Goal: Check status: Check status

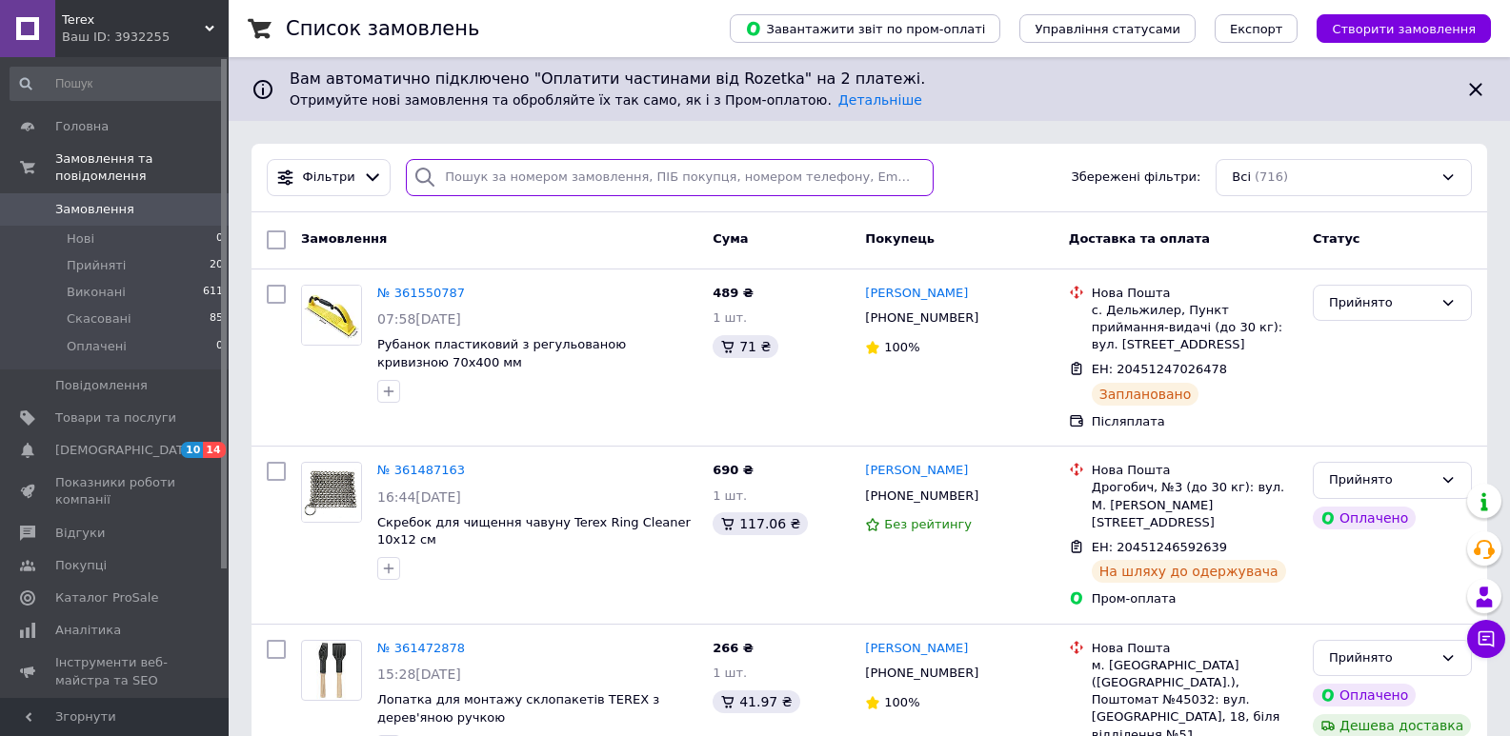
click at [528, 176] on input "search" at bounding box center [669, 177] width 527 height 37
paste input "20451246541935"
type input "20451246541935"
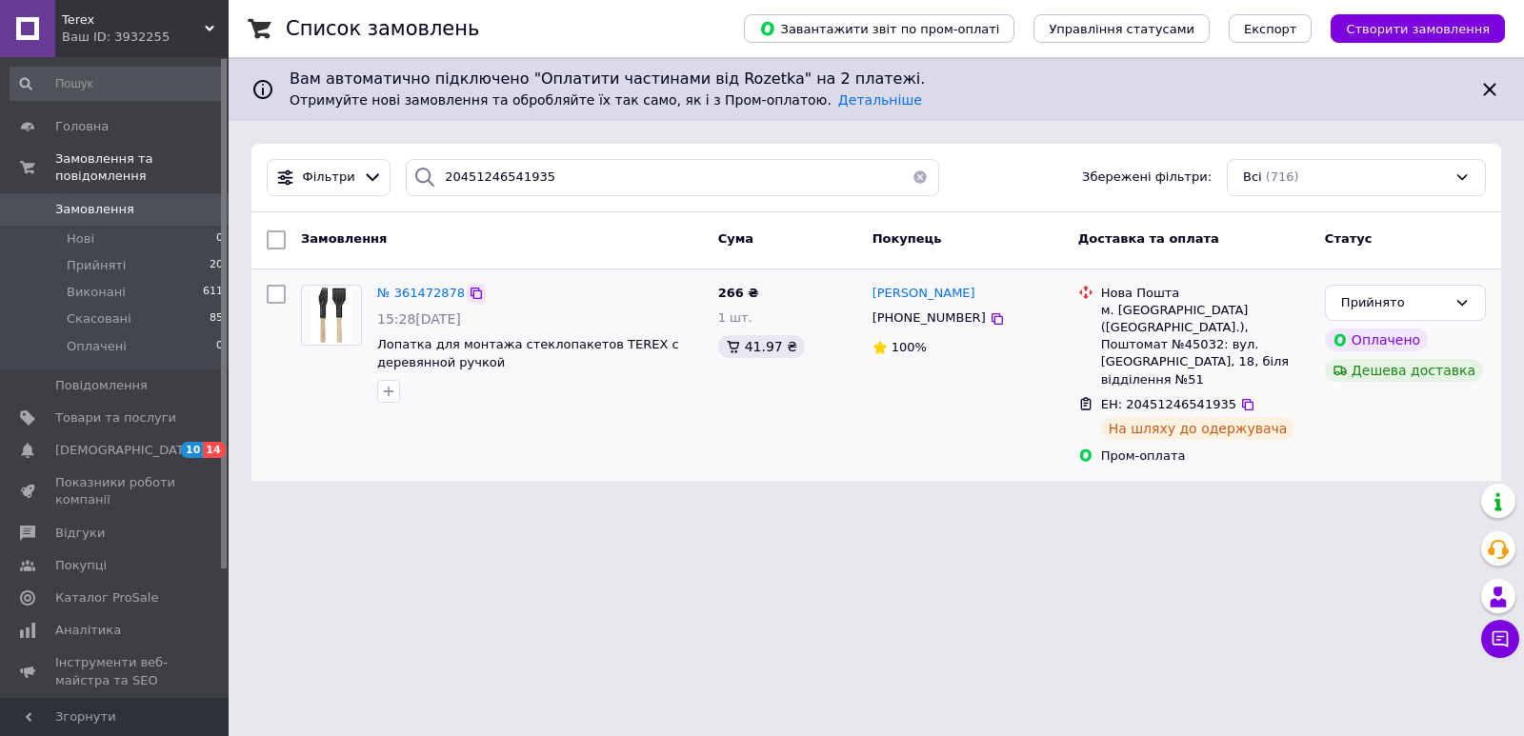
click at [469, 291] on icon at bounding box center [476, 293] width 15 height 15
